Goal: Check status: Check status

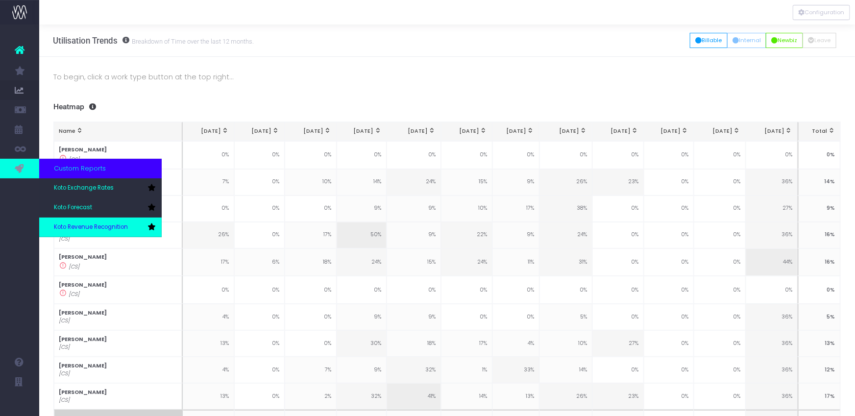
click at [90, 227] on span "Koto Revenue Recognition" at bounding box center [91, 227] width 74 height 9
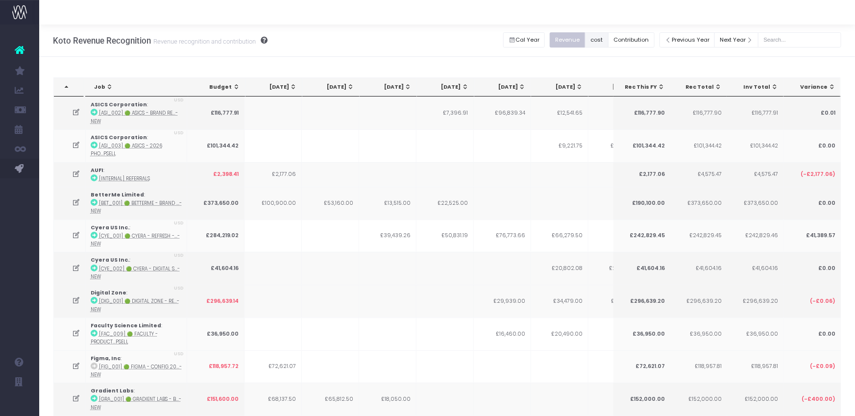
click at [605, 38] on button "cost" at bounding box center [597, 39] width 24 height 15
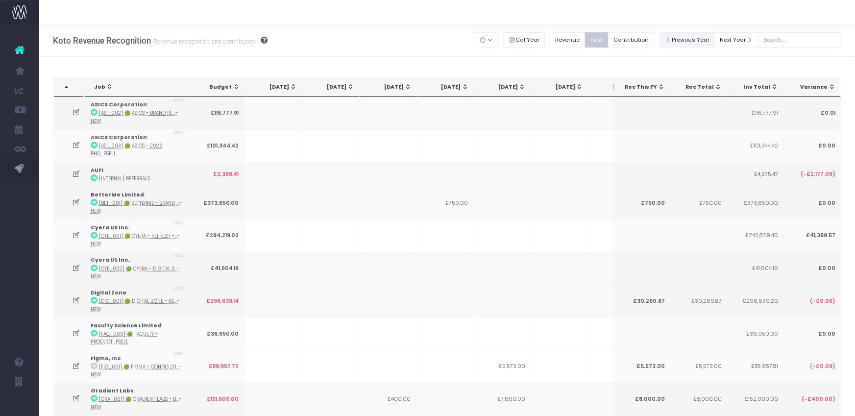
click at [701, 41] on button "Previous Year" at bounding box center [688, 39] width 56 height 15
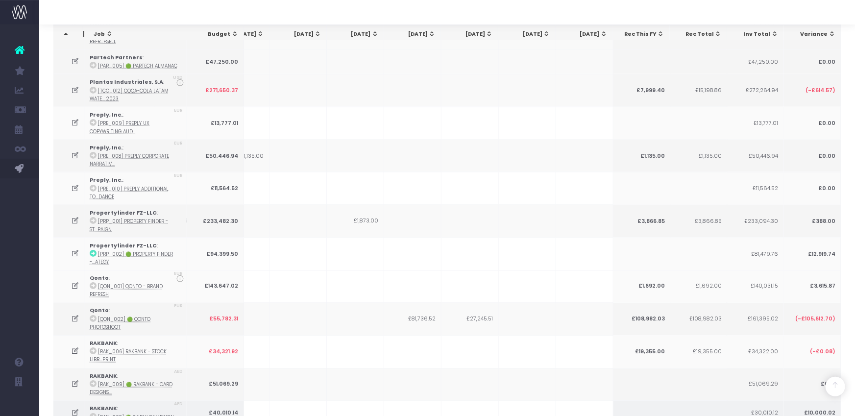
scroll to position [2655, 0]
drag, startPoint x: 461, startPoint y: 257, endPoint x: 246, endPoint y: 241, distance: 215.9
click at [558, 304] on tr "Qonto : [QON_002] 🟢 Qonto Photoshoot EUR £55,782.31 £81,736.52 £27,245.51 £108,…" at bounding box center [289, 320] width 1108 height 33
click at [91, 317] on icon at bounding box center [93, 320] width 7 height 7
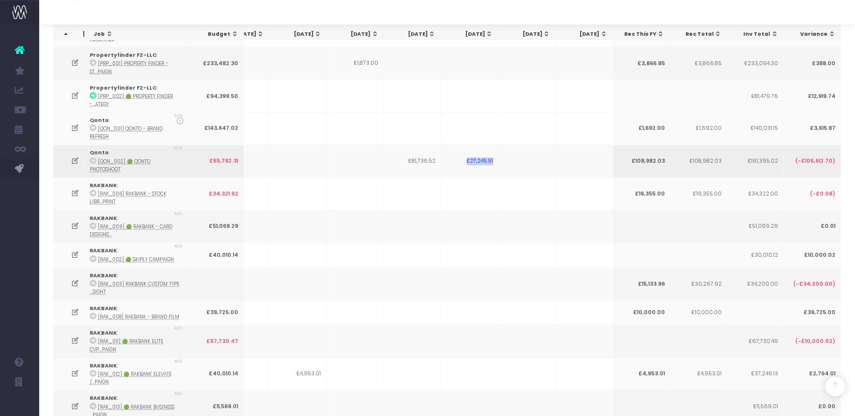
scroll to position [2820, 0]
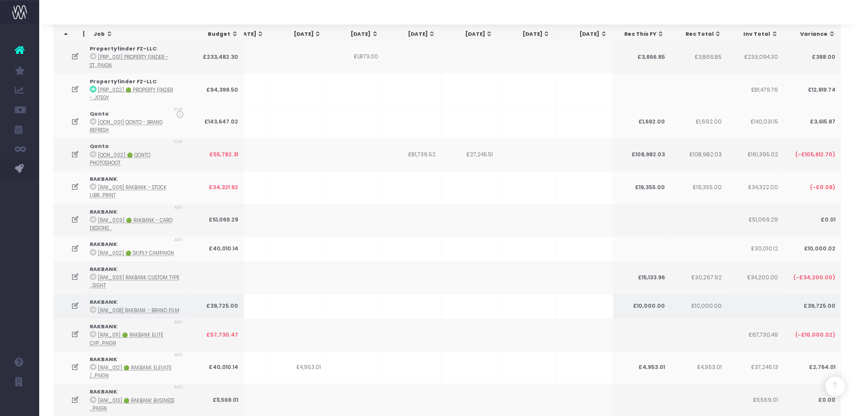
click at [478, 295] on td at bounding box center [470, 307] width 57 height 25
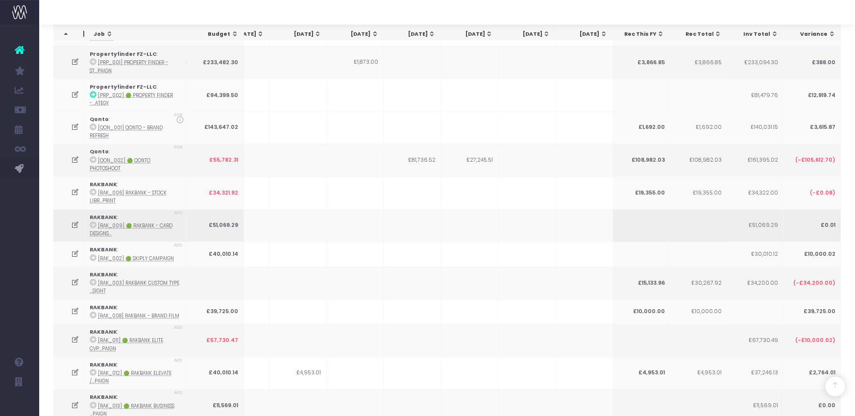
scroll to position [2816, 0]
